Goal: Understand process/instructions: Learn how to perform a task or action

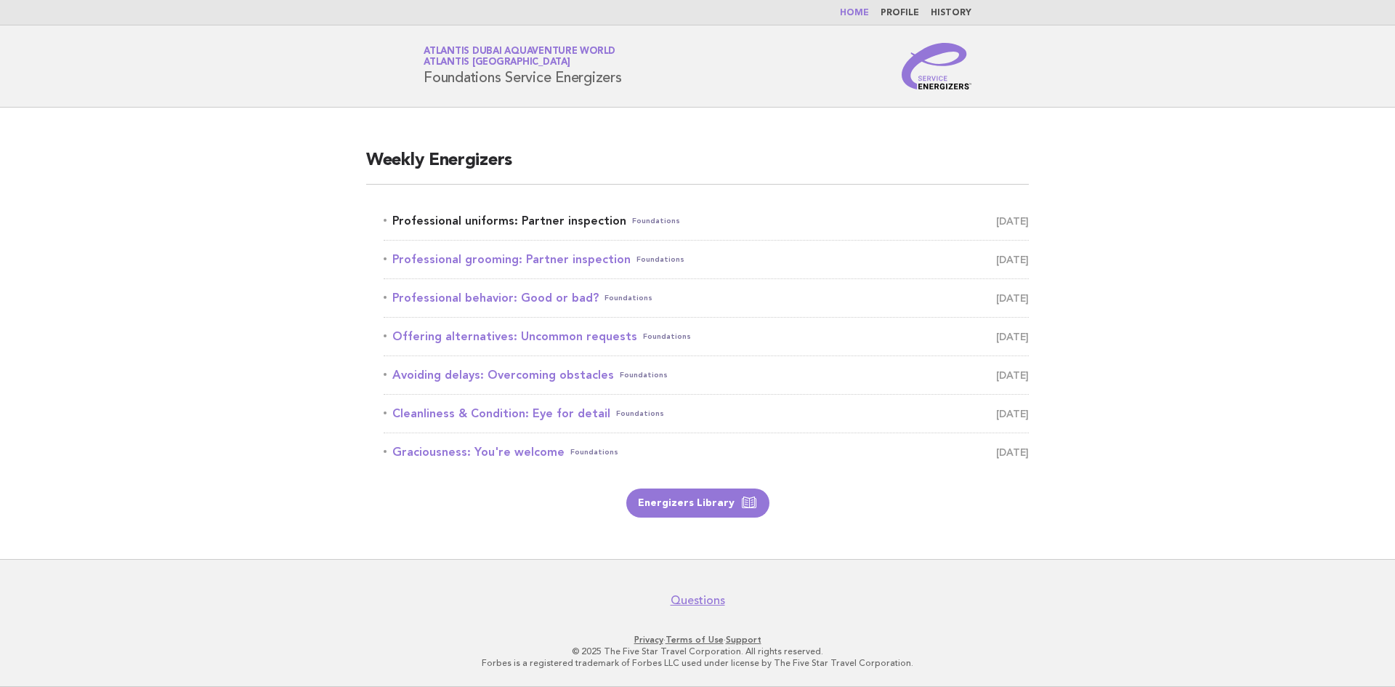
click at [474, 219] on link "Professional uniforms: Partner inspection Foundations [DATE]" at bounding box center [706, 221] width 645 height 20
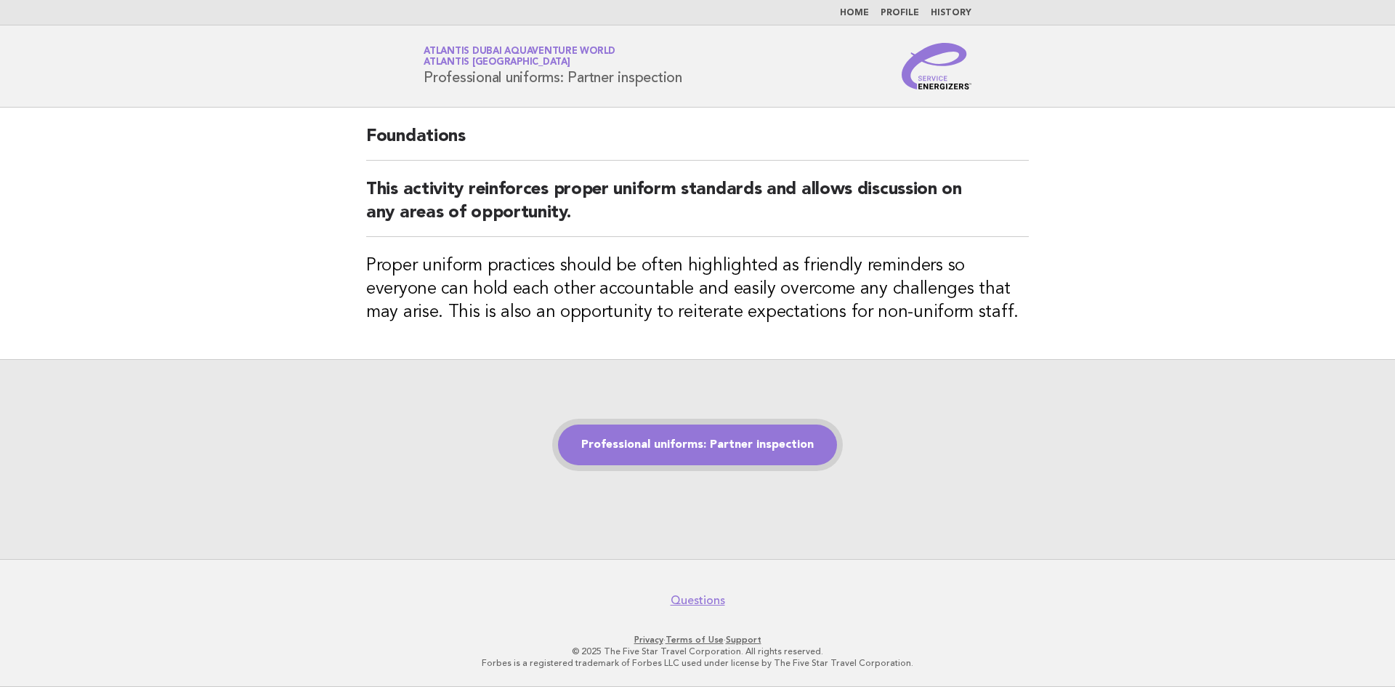
click at [693, 453] on link "Professional uniforms: Partner inspection" at bounding box center [697, 444] width 279 height 41
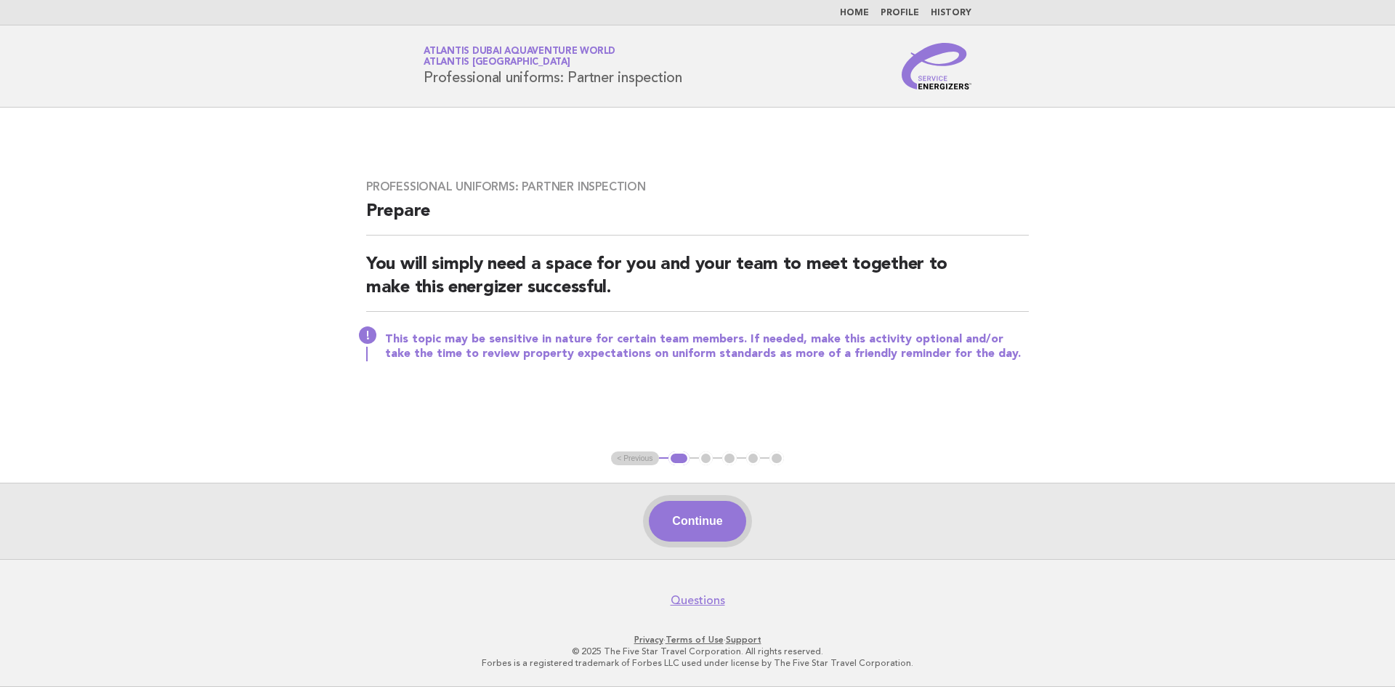
click at [703, 525] on button "Continue" at bounding box center [697, 521] width 97 height 41
